Goal: Task Accomplishment & Management: Manage account settings

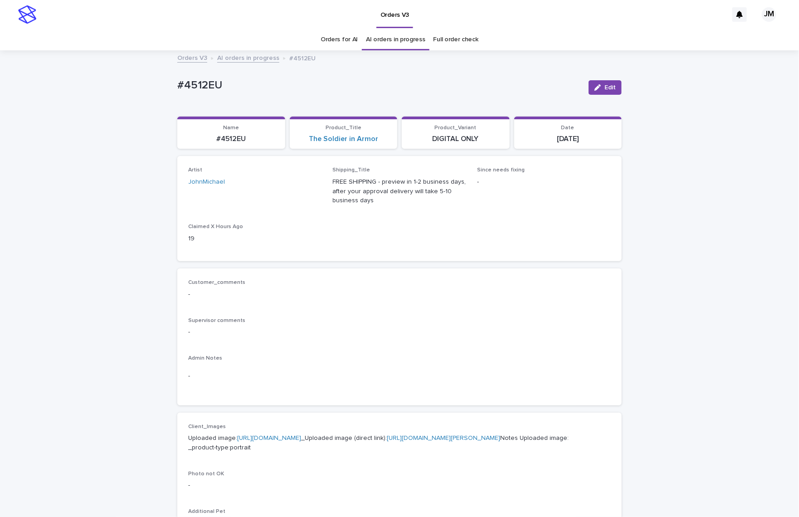
click at [387, 441] on link "[URL][DOMAIN_NAME][PERSON_NAME]" at bounding box center [443, 438] width 113 height 6
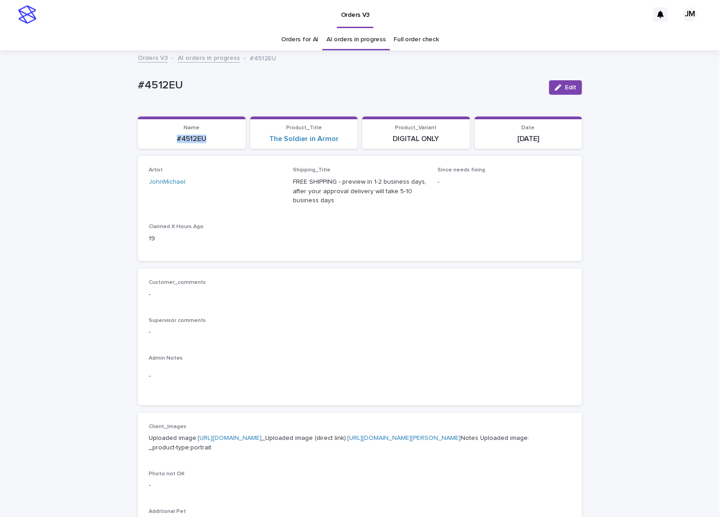
drag, startPoint x: 208, startPoint y: 141, endPoint x: 162, endPoint y: 136, distance: 46.5
click at [161, 136] on p "#4512EU" at bounding box center [191, 139] width 97 height 9
copy p "#4512EU"
drag, startPoint x: 567, startPoint y: 89, endPoint x: 347, endPoint y: 243, distance: 269.1
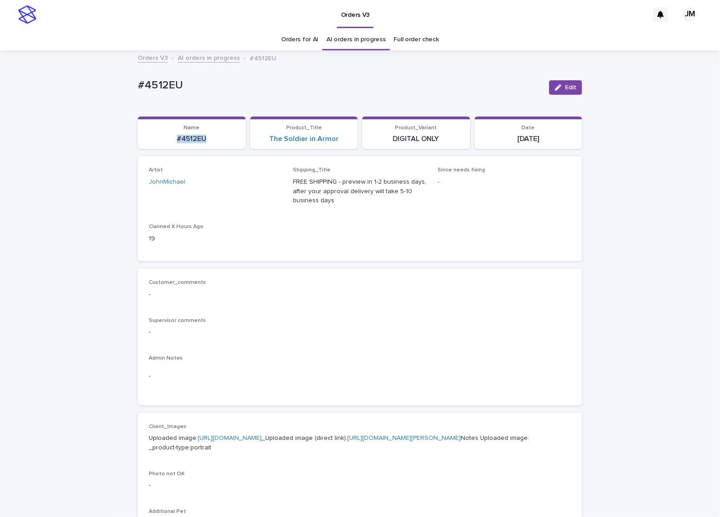
click at [567, 88] on span "Edit" at bounding box center [570, 87] width 11 height 6
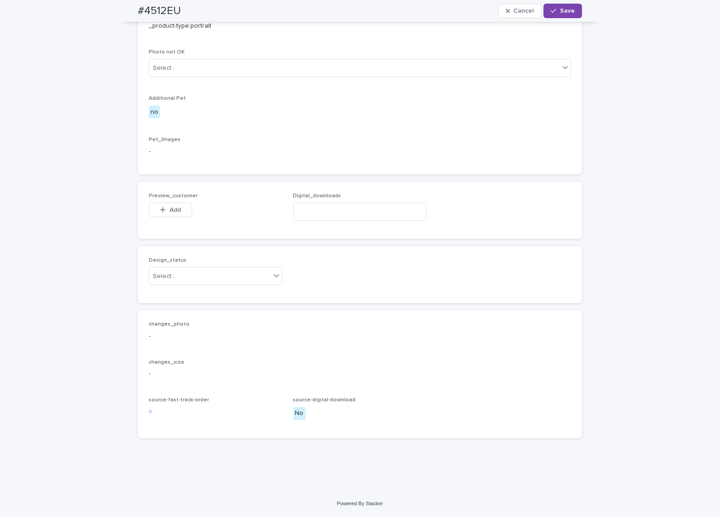
scroll to position [469, 0]
click at [213, 276] on div "Select..." at bounding box center [209, 276] width 121 height 15
click at [203, 293] on div "Uploaded" at bounding box center [210, 294] width 133 height 16
click at [158, 201] on div "Preview_customer This file cannot be opened Download File Add" at bounding box center [216, 210] width 134 height 35
click at [169, 209] on span "Add" at bounding box center [174, 210] width 11 height 6
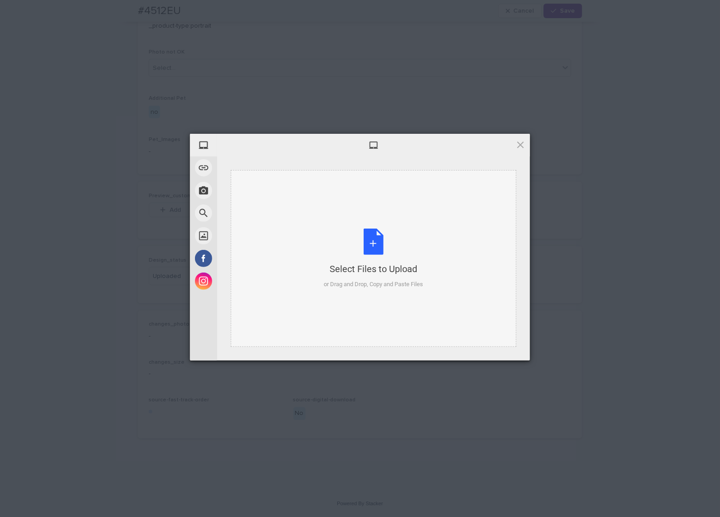
click at [433, 244] on div "Select Files to Upload or Drag and Drop, Copy and Paste Files" at bounding box center [374, 258] width 286 height 177
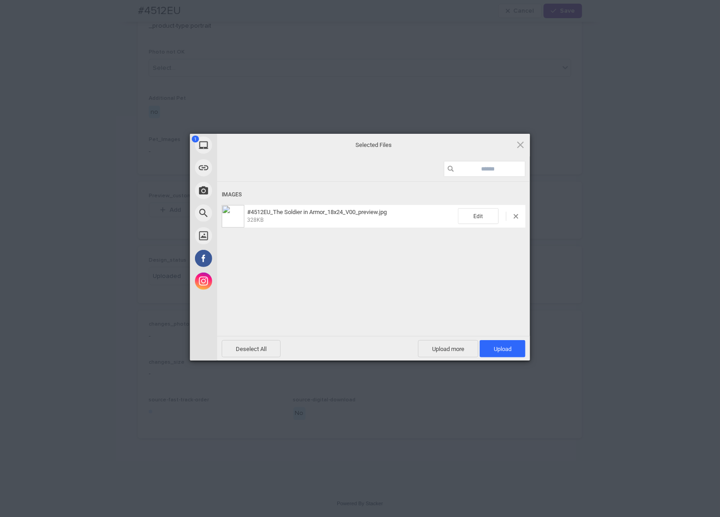
click at [494, 338] on div "Deselect All Upload more Upload 1" at bounding box center [373, 348] width 313 height 24
click at [497, 346] on span "Upload 1" at bounding box center [503, 348] width 18 height 7
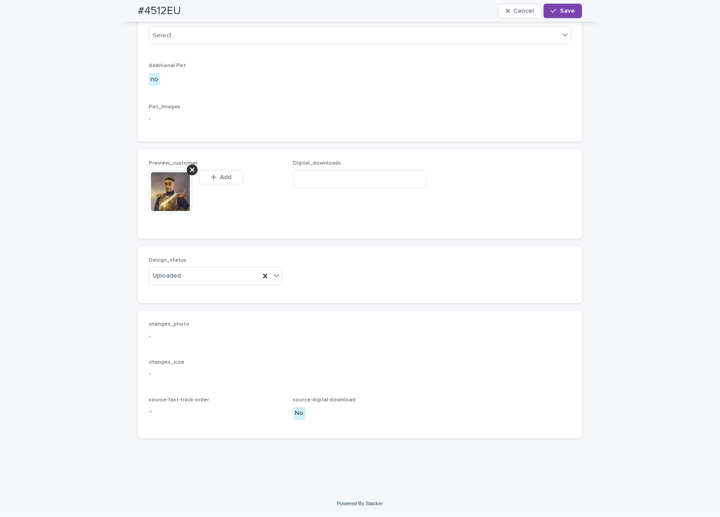
scroll to position [485, 0]
click at [552, 9] on div "button" at bounding box center [555, 11] width 9 height 6
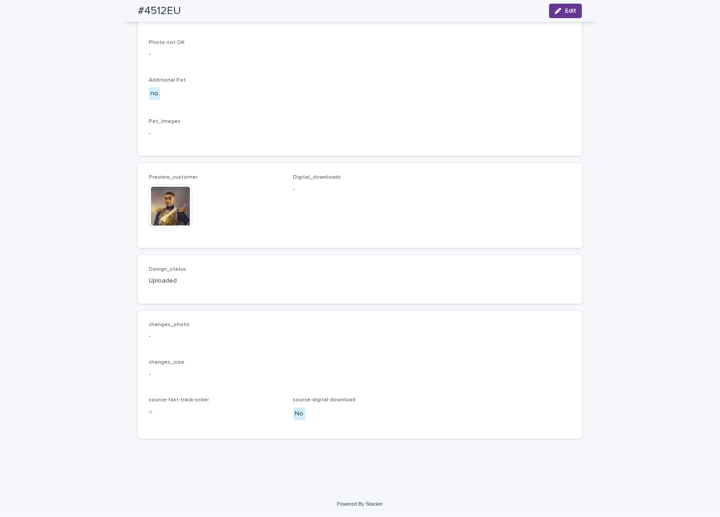
scroll to position [474, 0]
click at [555, 11] on icon "button" at bounding box center [558, 11] width 6 height 6
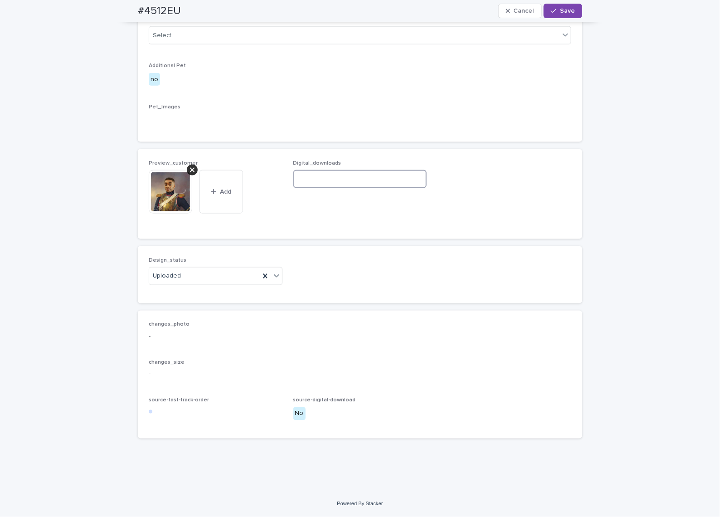
click at [348, 188] on input at bounding box center [360, 179] width 134 height 18
paste input "**********"
type input "**********"
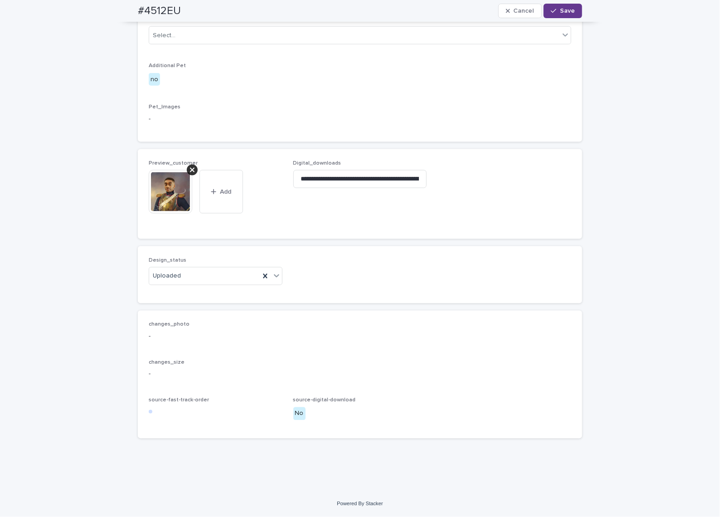
click at [566, 7] on button "Save" at bounding box center [562, 11] width 39 height 15
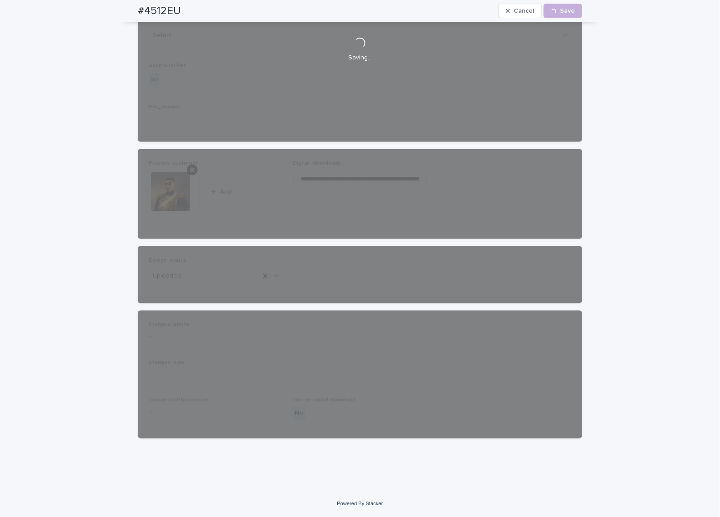
scroll to position [474, 0]
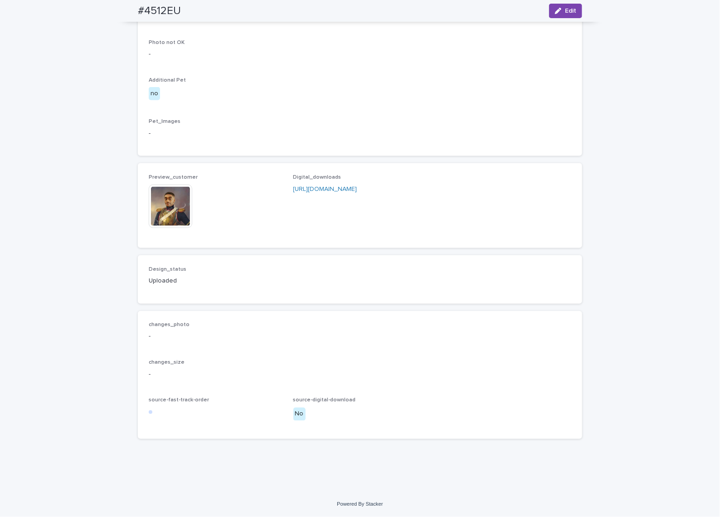
click at [356, 192] on link "[URL][DOMAIN_NAME]" at bounding box center [325, 189] width 64 height 6
click at [174, 213] on img at bounding box center [171, 206] width 44 height 44
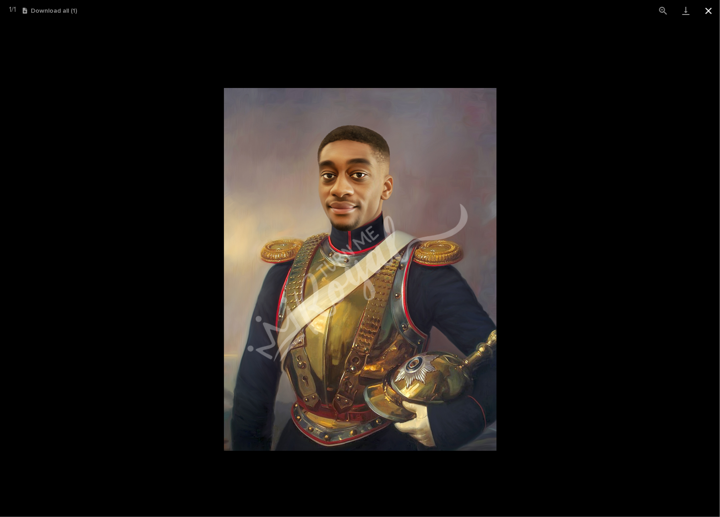
click at [708, 5] on button "Close gallery" at bounding box center [708, 10] width 23 height 21
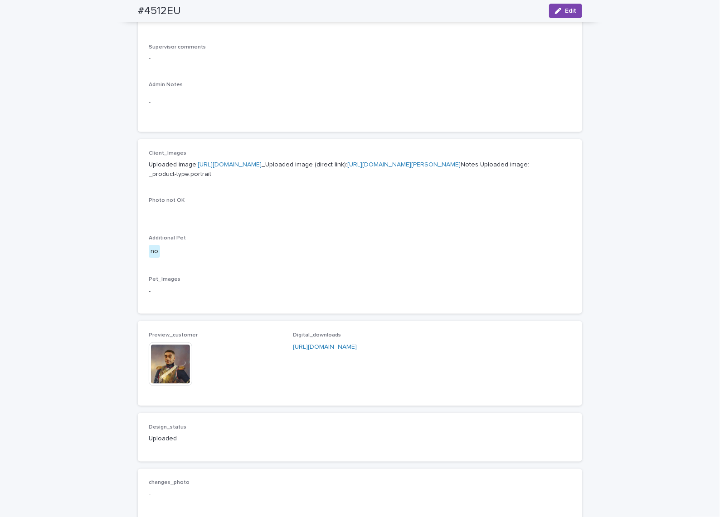
scroll to position [408, 0]
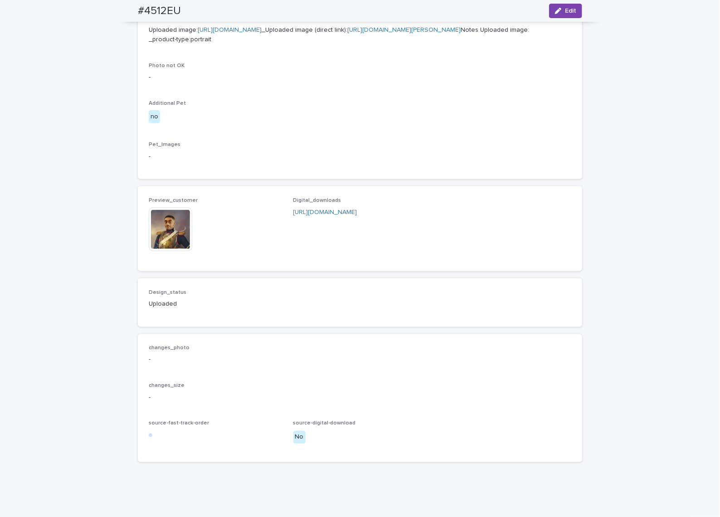
click at [149, 251] on img at bounding box center [171, 230] width 44 height 44
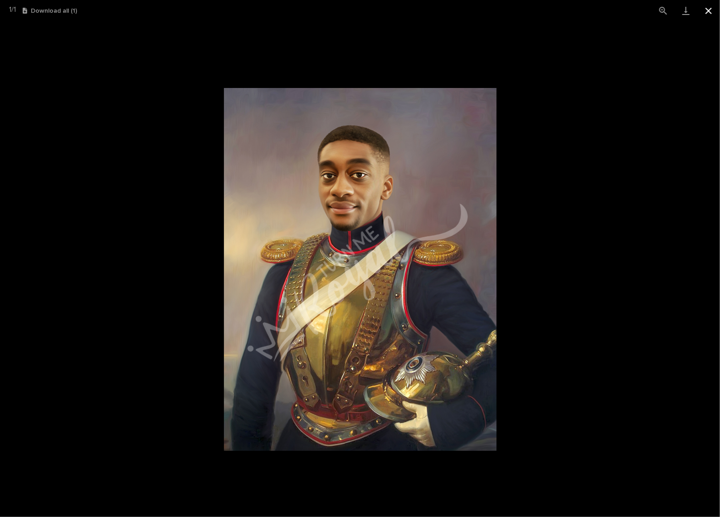
click at [707, 12] on button "Close gallery" at bounding box center [708, 10] width 23 height 21
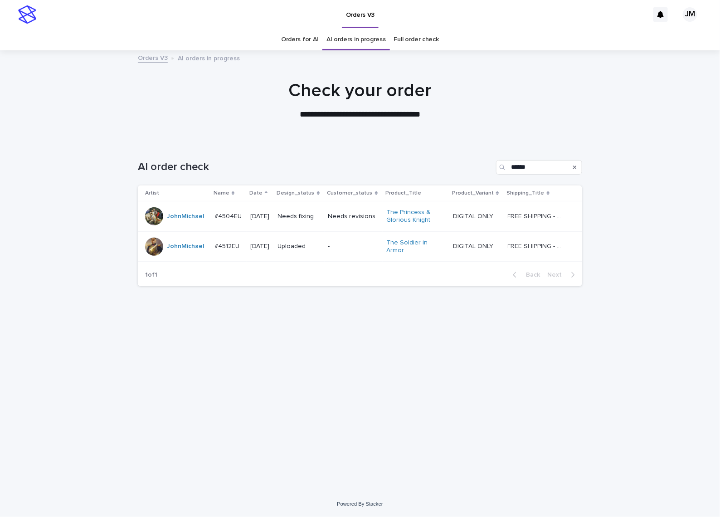
click at [343, 223] on div "Needs revisions" at bounding box center [353, 216] width 51 height 15
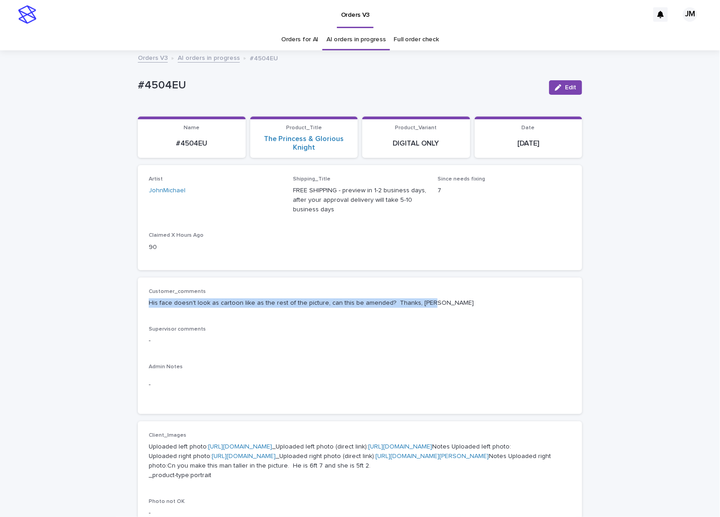
drag, startPoint x: 135, startPoint y: 297, endPoint x: 436, endPoint y: 310, distance: 301.7
click at [436, 310] on div "Customer_comments His face doesn't look as cartoon like as the rest of the pict…" at bounding box center [360, 345] width 444 height 137
copy p "His face doesn't look as cartoon like as the rest of the picture, can this be a…"
